Goal: Information Seeking & Learning: Find specific page/section

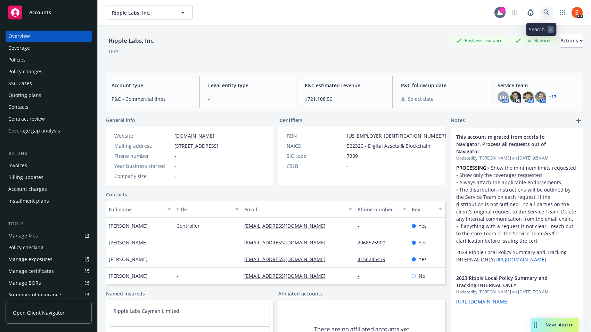
click at [544, 11] on icon at bounding box center [546, 12] width 6 height 6
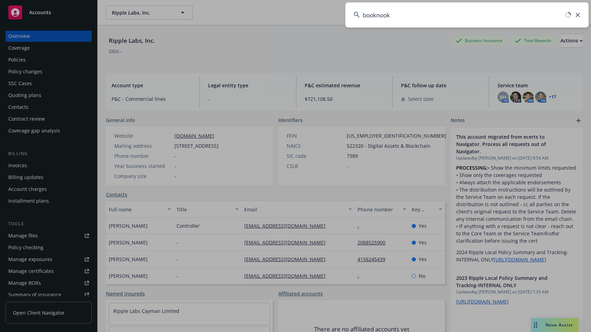
type input "booknook"
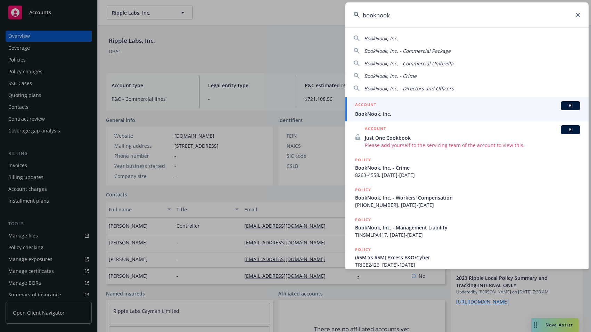
click at [383, 103] on div "ACCOUNT BI" at bounding box center [467, 105] width 225 height 9
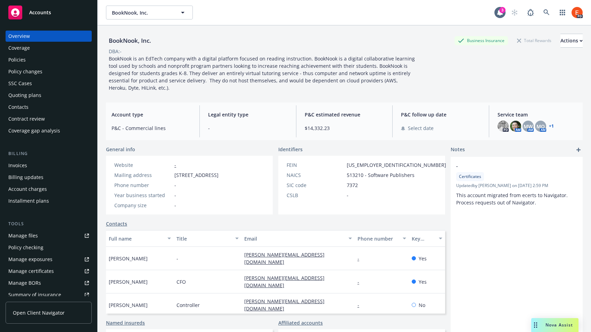
click at [25, 60] on div "Policies" at bounding box center [48, 59] width 81 height 11
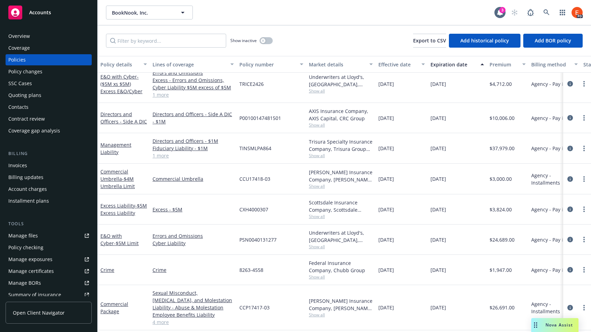
scroll to position [17, 0]
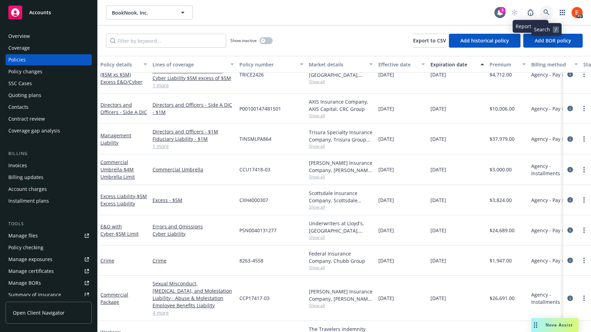
click at [545, 12] on icon at bounding box center [546, 12] width 6 height 6
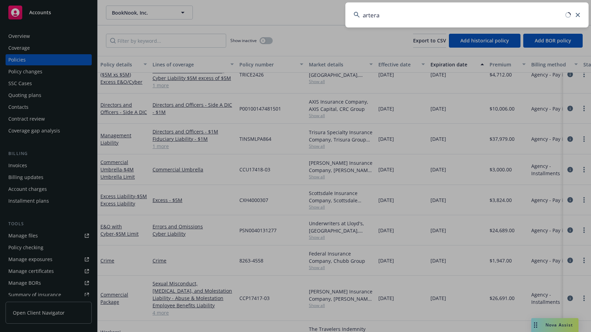
type input "artera"
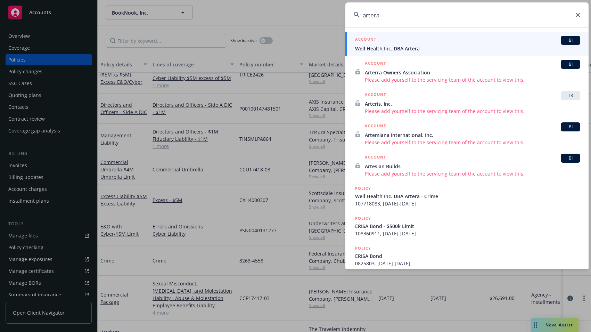
click at [395, 49] on span "Well Health Inc. DBA Artera" at bounding box center [467, 48] width 225 height 7
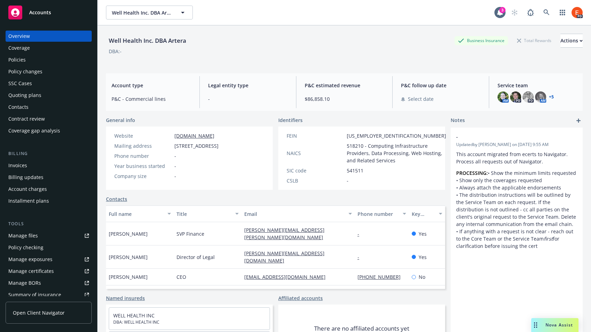
click at [24, 60] on div "Policies" at bounding box center [16, 59] width 17 height 11
